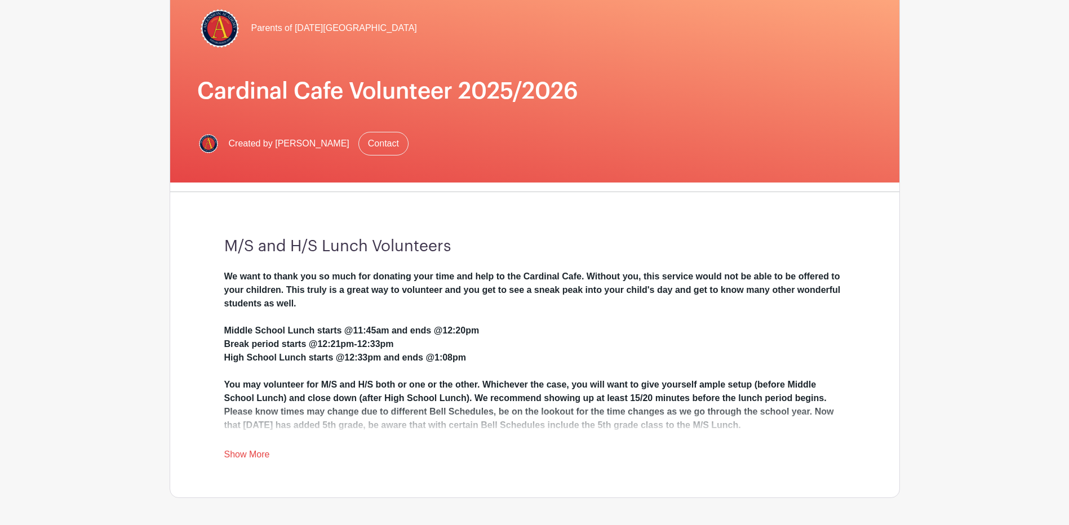
scroll to position [113, 0]
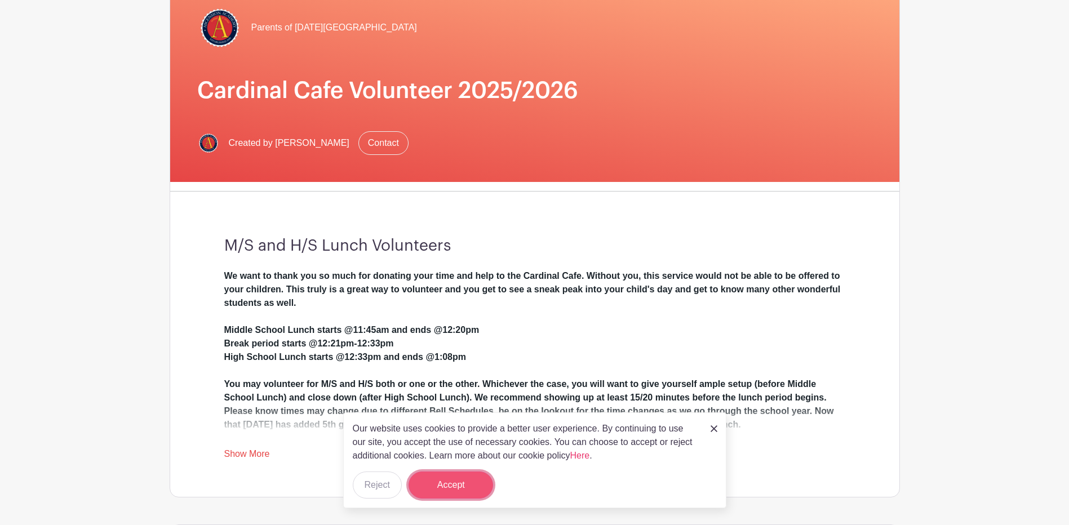
click at [458, 485] on button "Accept" at bounding box center [451, 485] width 85 height 27
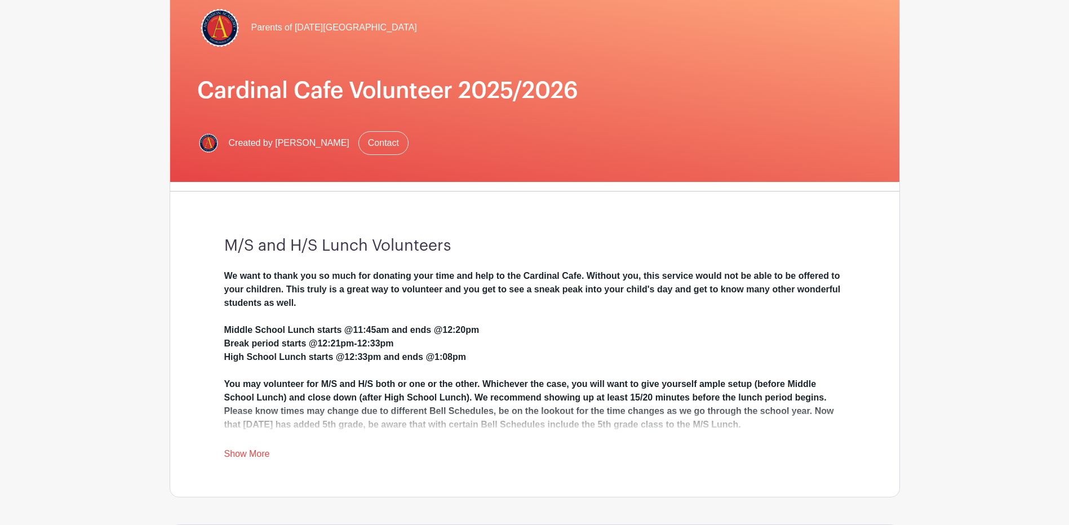
click at [264, 452] on link "Show More" at bounding box center [247, 456] width 46 height 14
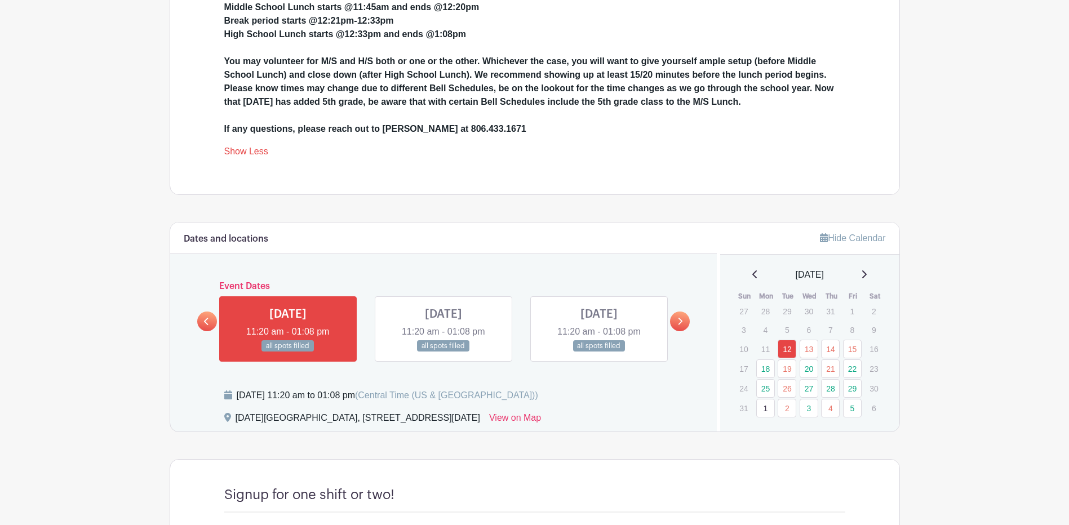
scroll to position [451, 0]
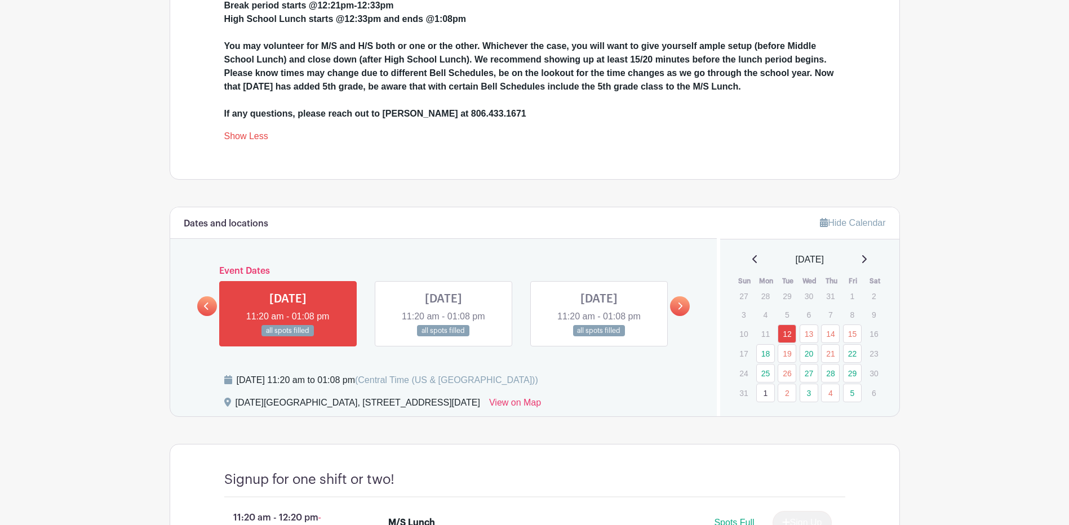
click at [679, 312] on link at bounding box center [680, 307] width 20 height 20
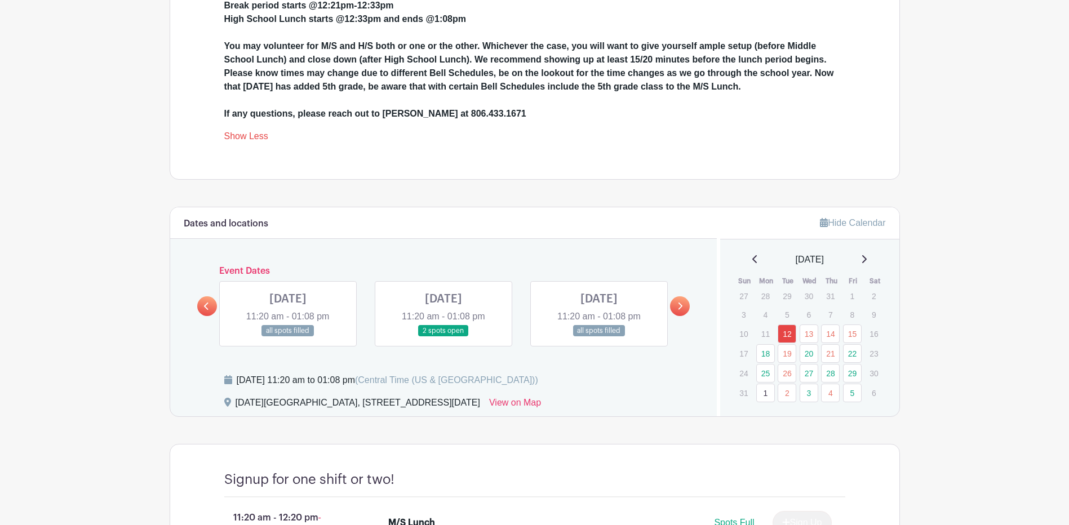
click at [679, 307] on icon at bounding box center [680, 306] width 5 height 8
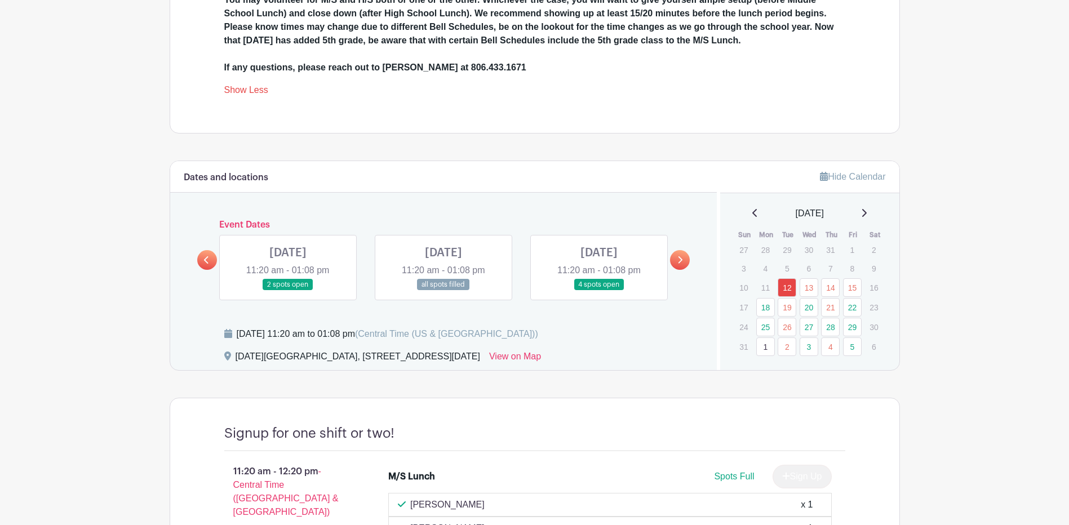
scroll to position [507, 0]
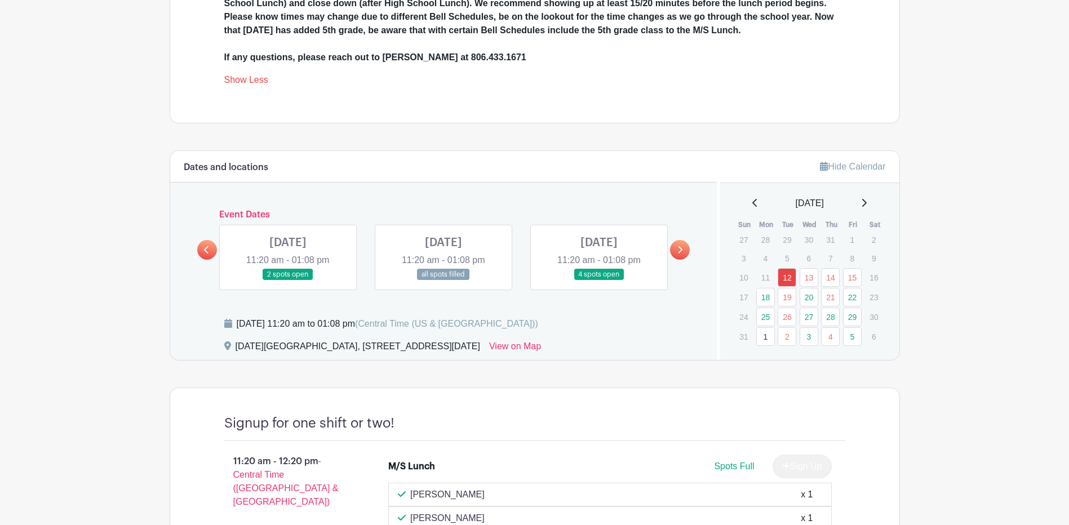
click at [288, 281] on link at bounding box center [288, 281] width 0 height 0
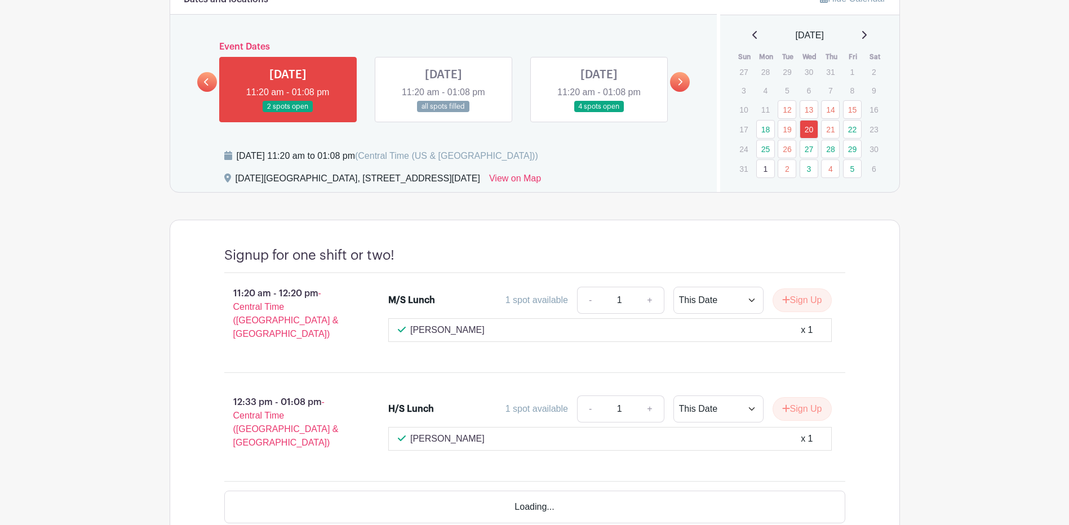
scroll to position [676, 0]
click at [444, 112] on link at bounding box center [444, 112] width 0 height 0
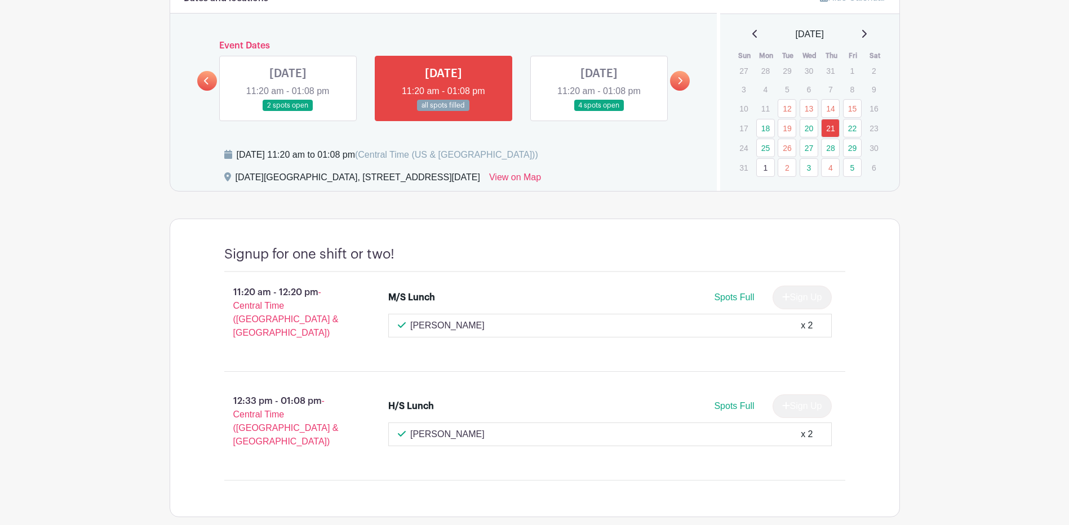
click at [680, 82] on icon at bounding box center [680, 81] width 5 height 8
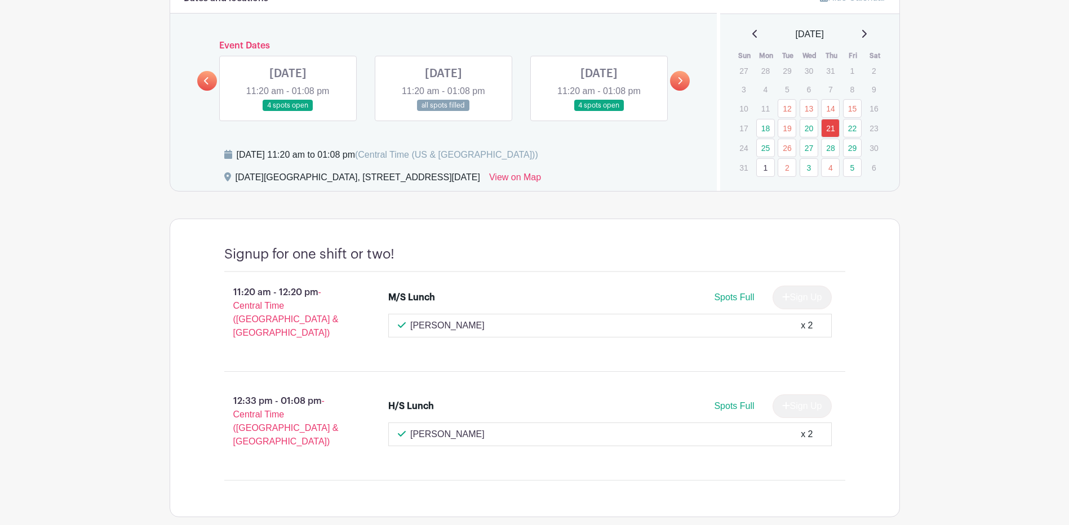
click at [444, 112] on link at bounding box center [444, 112] width 0 height 0
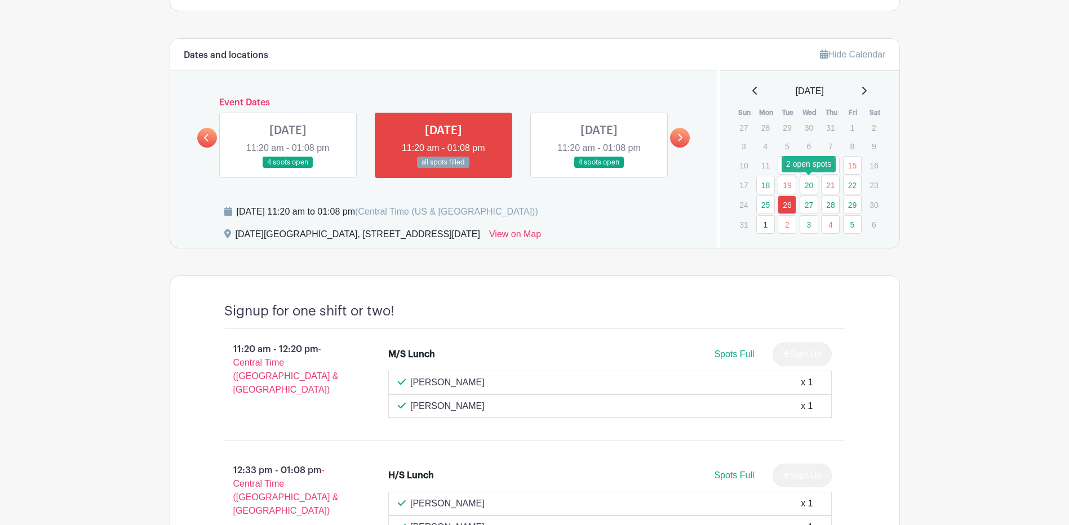
scroll to position [620, 0]
click at [832, 222] on link "4" at bounding box center [830, 224] width 19 height 19
